Goal: Check status: Check status

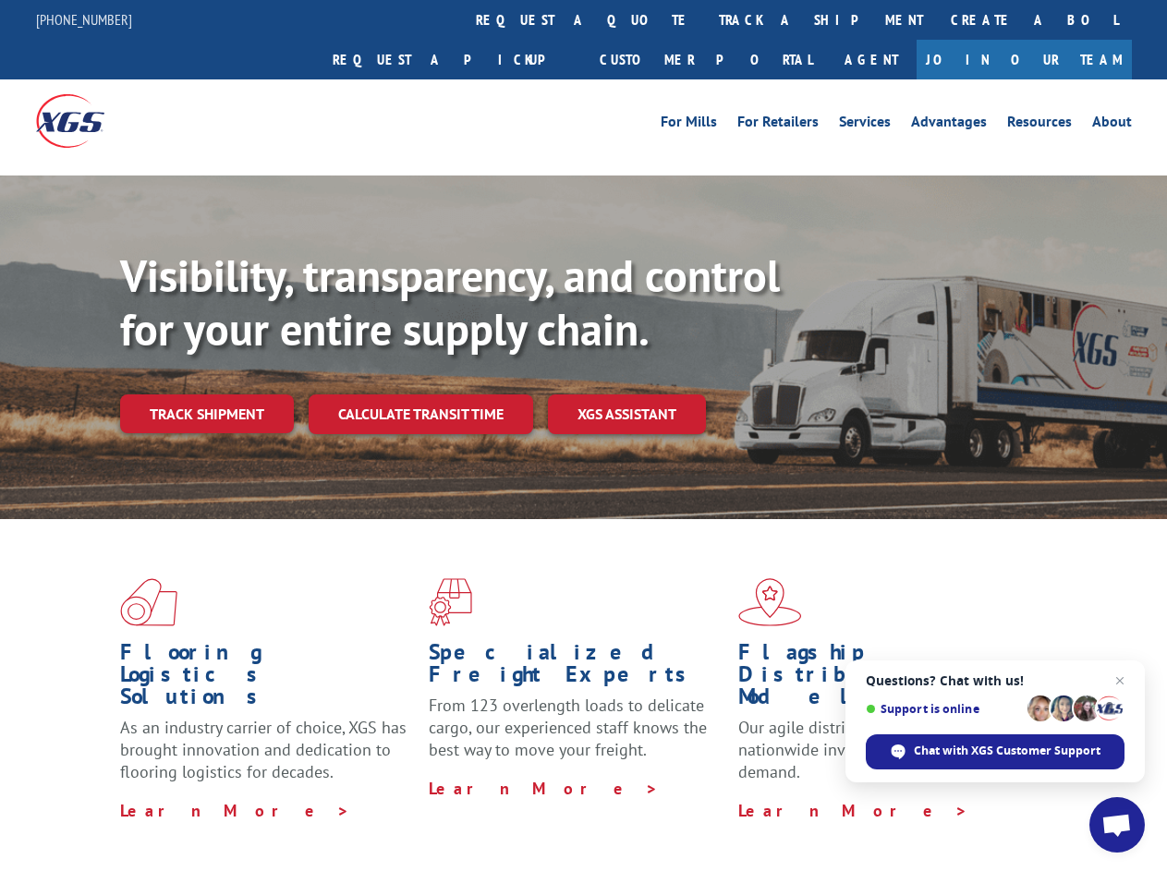
click at [583, 435] on div "Visibility, transparency, and control for your entire supply chain. Track shipm…" at bounding box center [643, 378] width 1047 height 258
click at [705, 19] on link "track a shipment" at bounding box center [821, 20] width 232 height 40
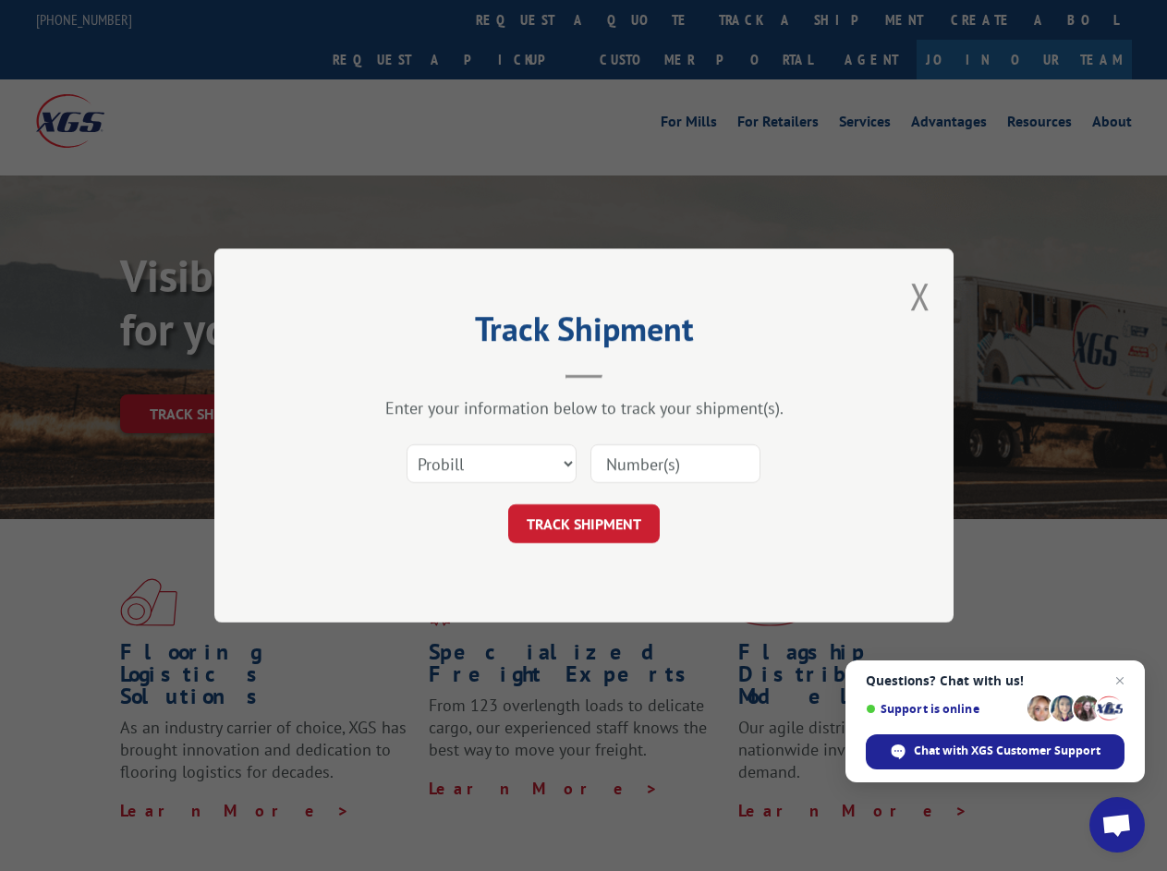
click at [645, 19] on div "Track Shipment Enter your information below to track your shipment(s). Select c…" at bounding box center [583, 435] width 1167 height 871
click at [760, 19] on div "Track Shipment Enter your information below to track your shipment(s). Select c…" at bounding box center [583, 435] width 1167 height 871
click at [206, 373] on div "Track Shipment Enter your information below to track your shipment(s). Select c…" at bounding box center [583, 435] width 1167 height 871
click at [419, 373] on header "Track Shipment" at bounding box center [584, 347] width 554 height 63
click at [627, 373] on header "Track Shipment" at bounding box center [584, 347] width 554 height 63
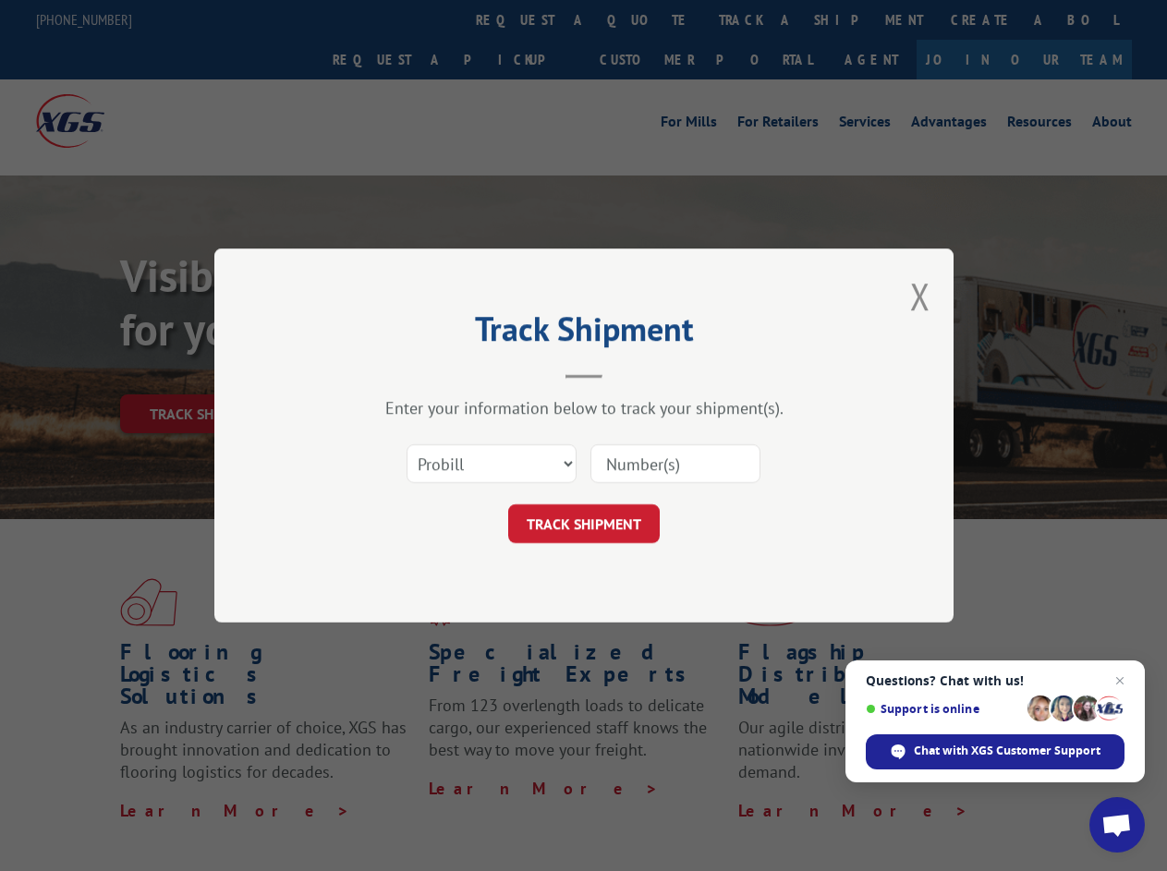
click at [1117, 825] on span "Open chat" at bounding box center [1116, 827] width 30 height 26
